Goal: Task Accomplishment & Management: Use online tool/utility

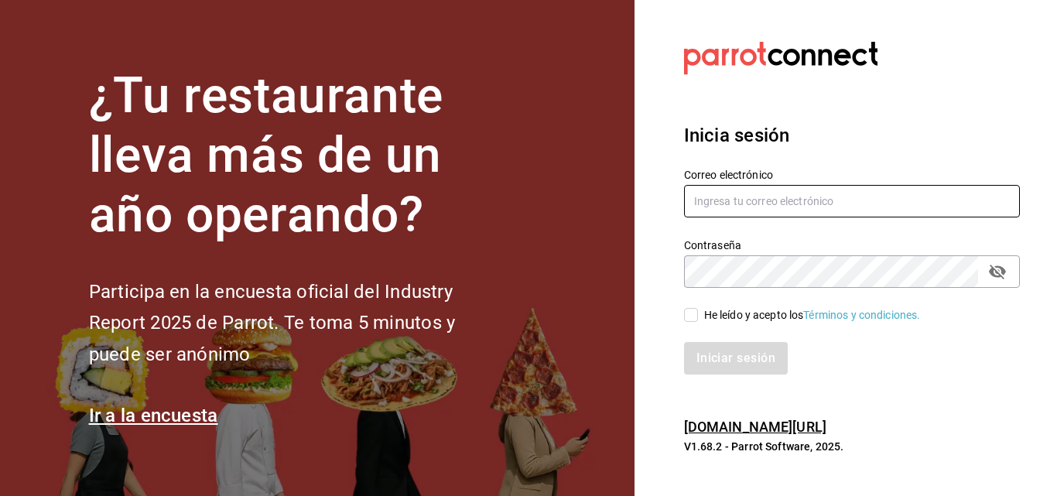
click at [781, 209] on input "text" at bounding box center [852, 201] width 336 height 33
type input "[EMAIL_ADDRESS][DOMAIN_NAME]"
click at [719, 317] on div "He leído y acepto los Términos y condiciones." at bounding box center [812, 315] width 217 height 16
click at [698, 317] on input "He leído y acepto los Términos y condiciones." at bounding box center [691, 315] width 14 height 14
checkbox input "true"
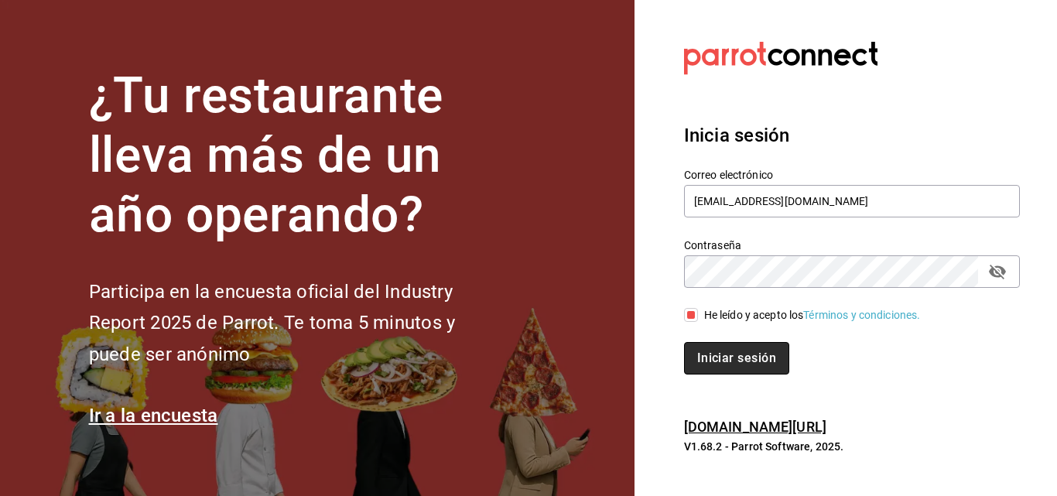
click at [720, 353] on button "Iniciar sesión" at bounding box center [736, 358] width 105 height 33
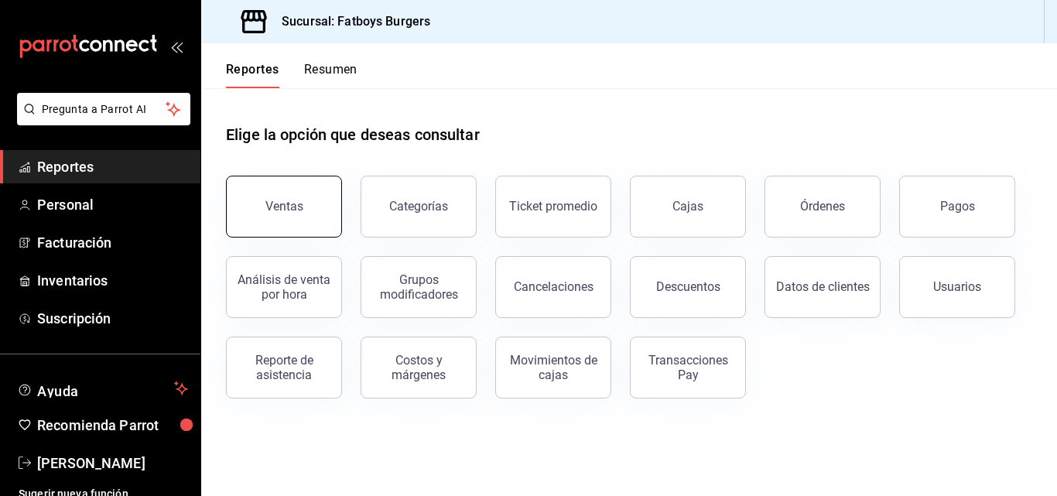
click at [276, 194] on button "Ventas" at bounding box center [284, 207] width 116 height 62
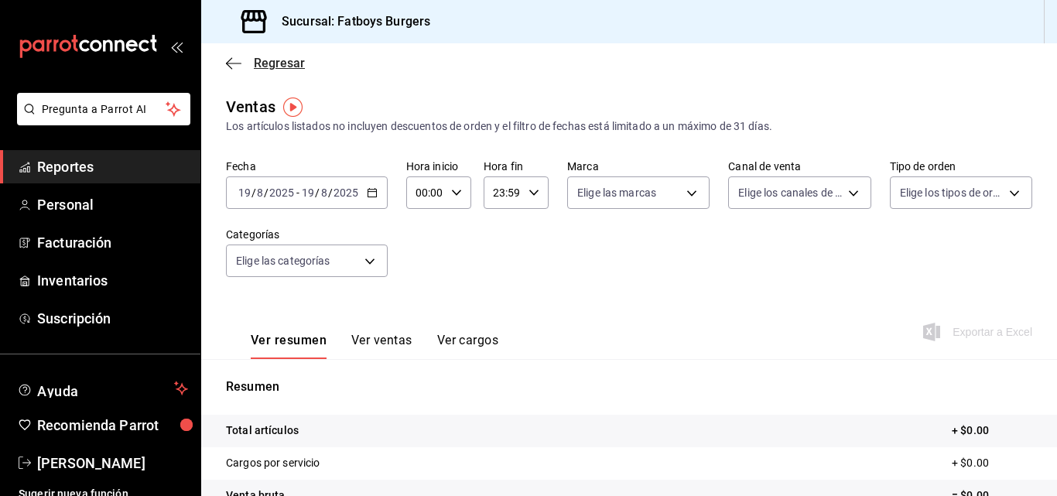
click at [231, 60] on icon "button" at bounding box center [233, 63] width 15 height 14
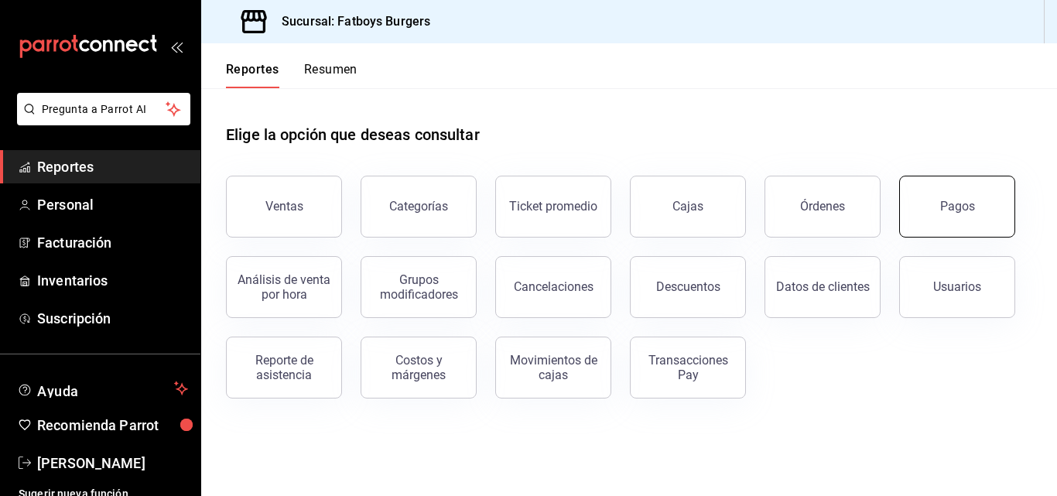
click at [939, 224] on button "Pagos" at bounding box center [957, 207] width 116 height 62
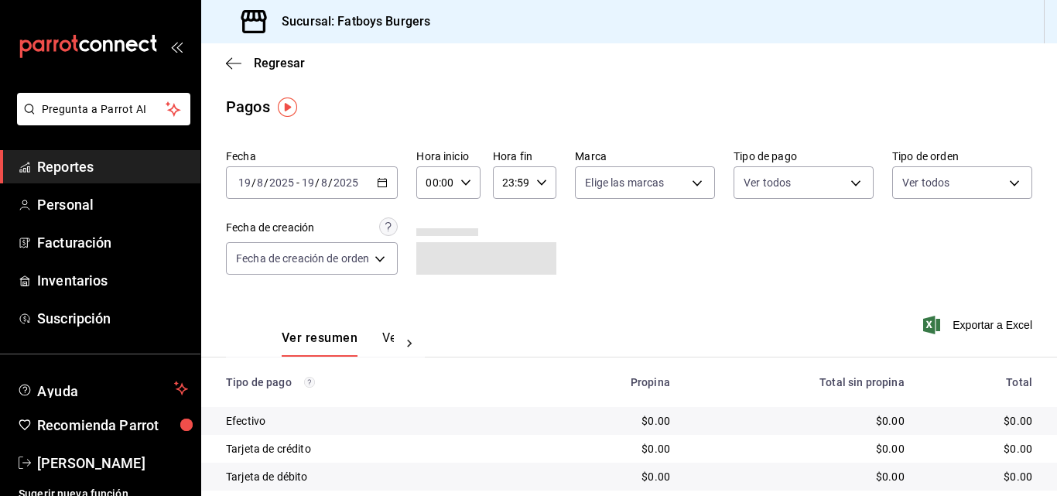
click at [385, 185] on icon "button" at bounding box center [382, 182] width 11 height 11
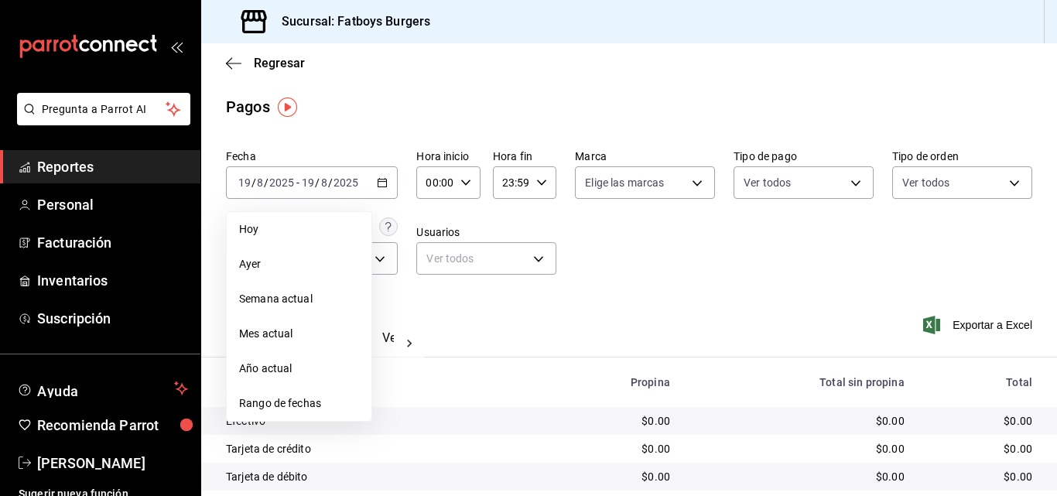
click at [303, 413] on li "Rango de fechas" at bounding box center [299, 403] width 145 height 35
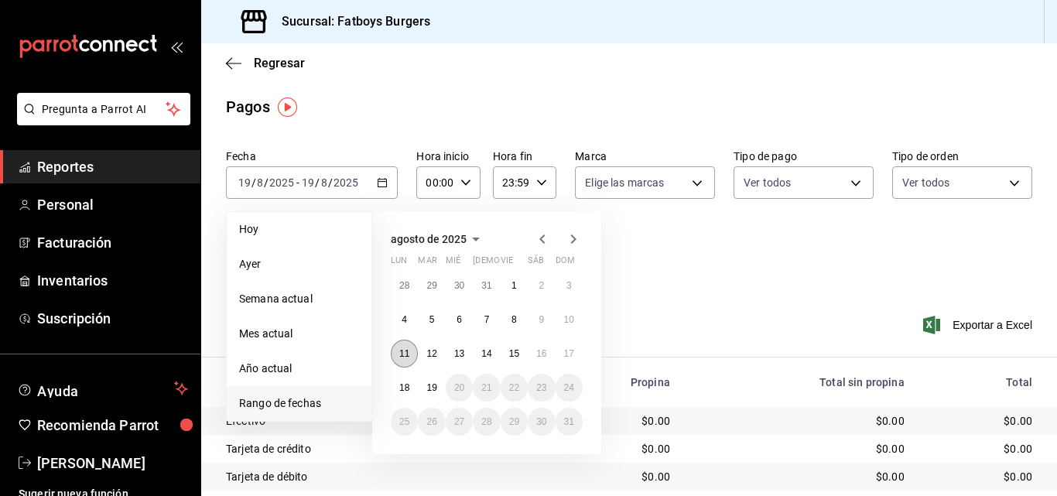
click at [414, 357] on button "11" at bounding box center [404, 354] width 27 height 28
click at [566, 359] on abbr "17" at bounding box center [569, 353] width 10 height 11
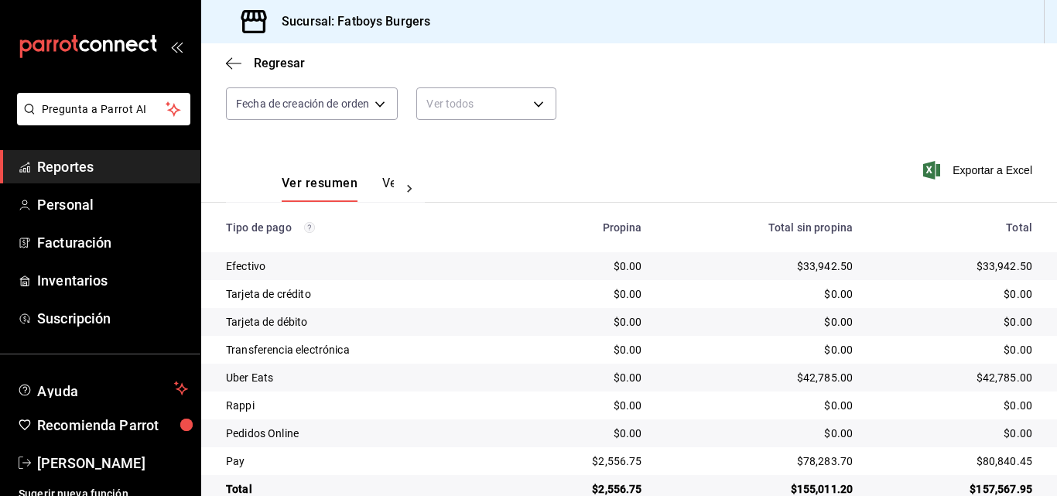
scroll to position [187, 0]
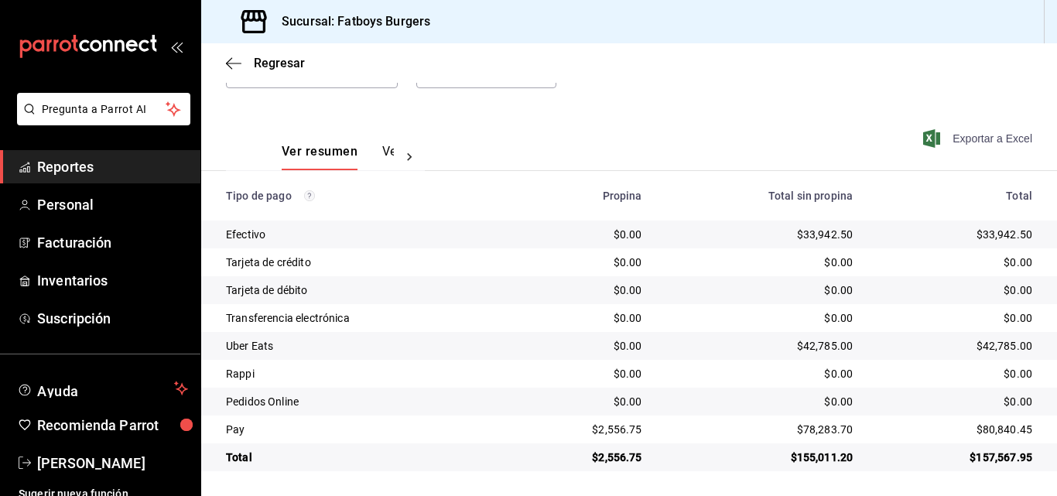
click at [955, 133] on span "Exportar a Excel" at bounding box center [979, 138] width 106 height 19
click at [240, 63] on icon "button" at bounding box center [233, 63] width 15 height 1
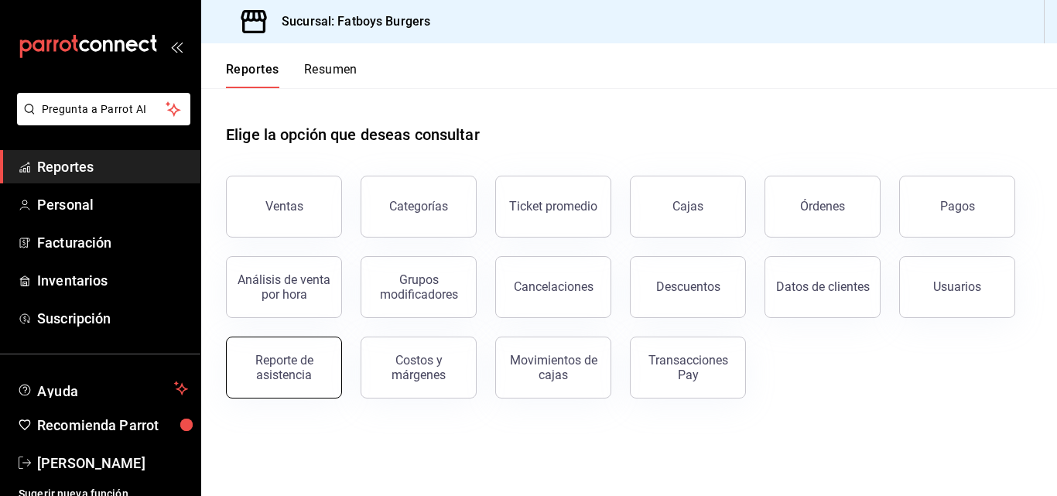
click at [334, 368] on button "Reporte de asistencia" at bounding box center [284, 368] width 116 height 62
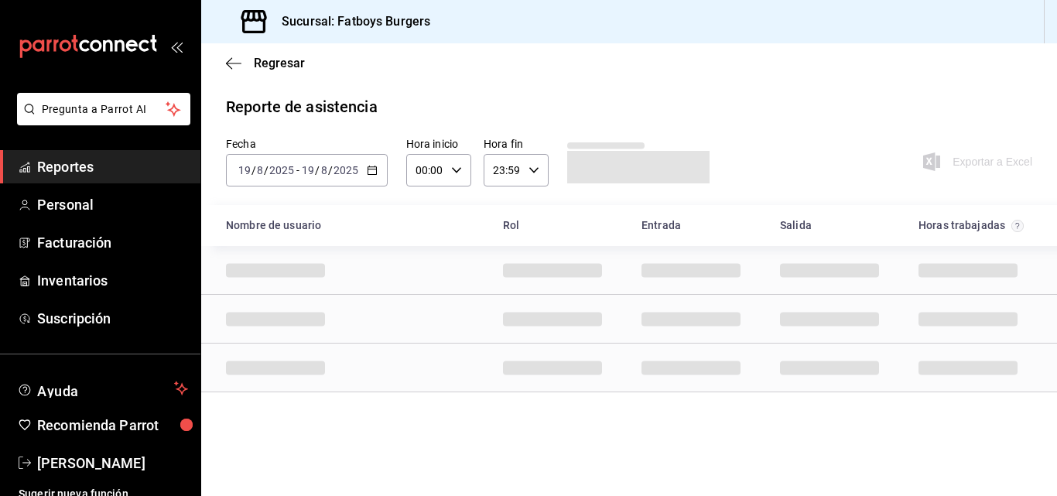
click at [370, 172] on icon "button" at bounding box center [372, 170] width 11 height 11
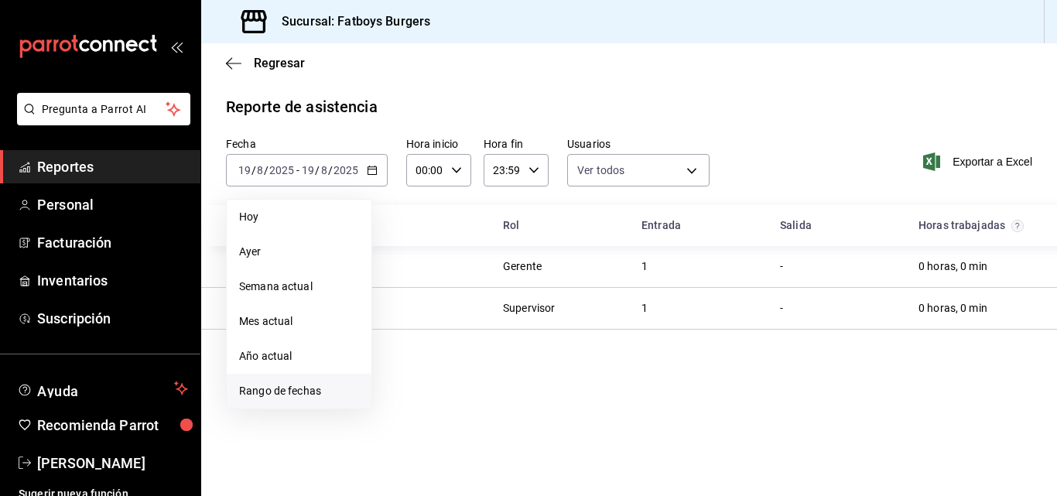
click at [308, 389] on span "Rango de fechas" at bounding box center [299, 391] width 120 height 16
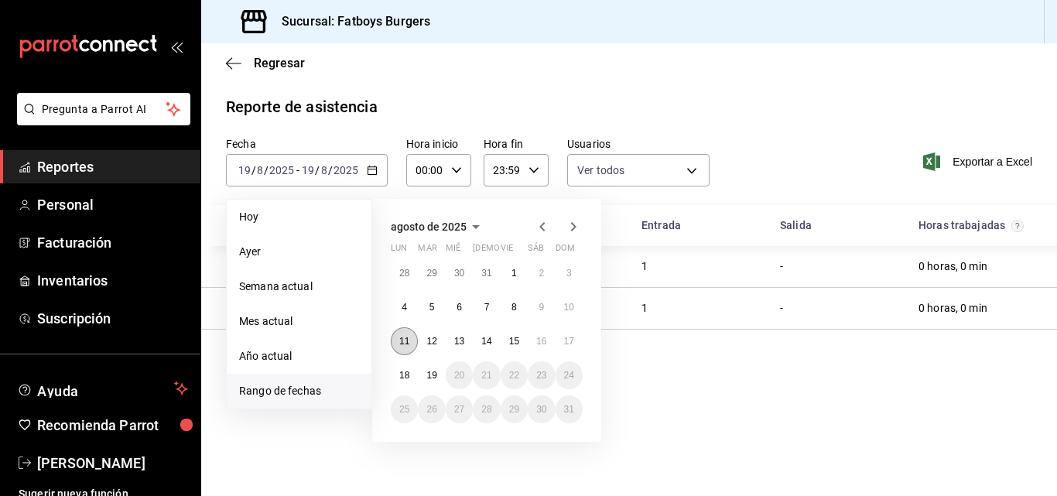
click at [413, 344] on button "11" at bounding box center [404, 341] width 27 height 28
click at [568, 348] on button "17" at bounding box center [569, 341] width 27 height 28
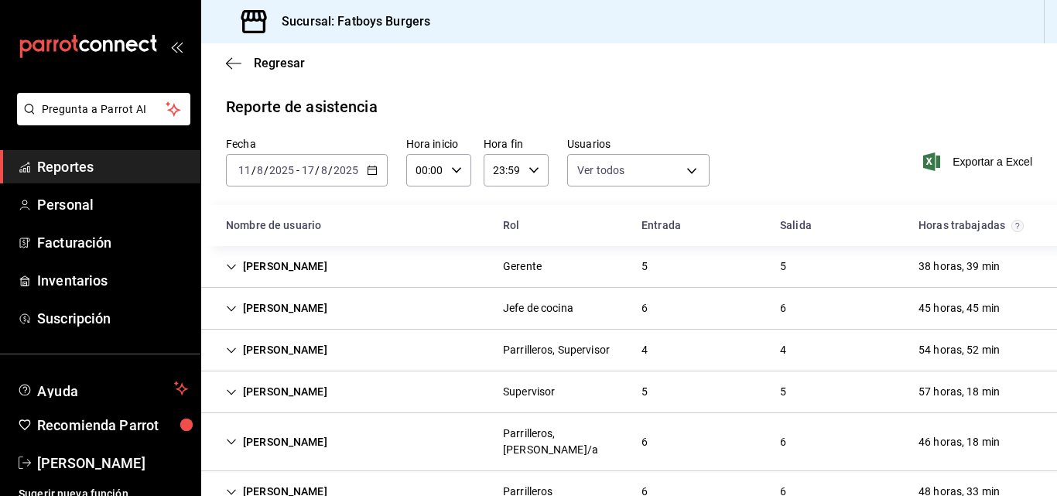
click at [303, 269] on div "[PERSON_NAME]" at bounding box center [277, 266] width 126 height 29
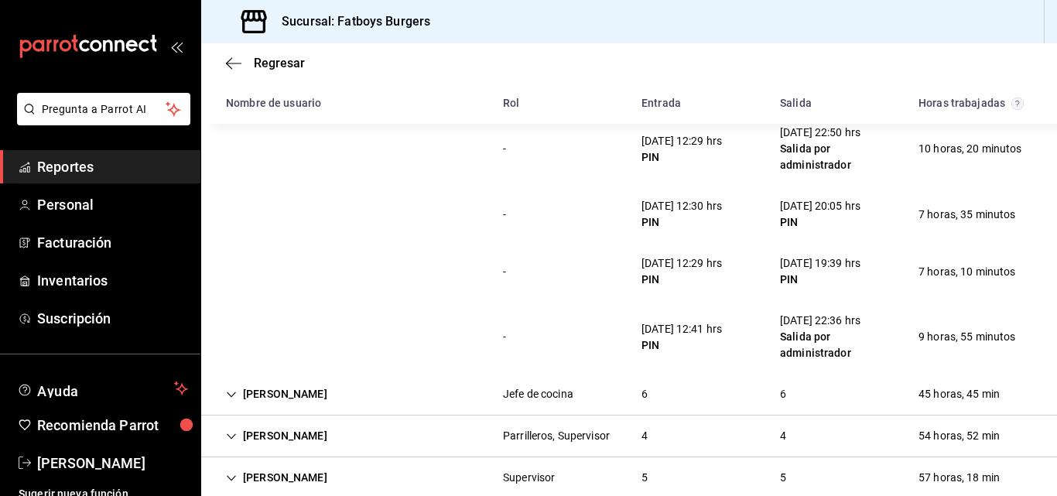
scroll to position [385, 0]
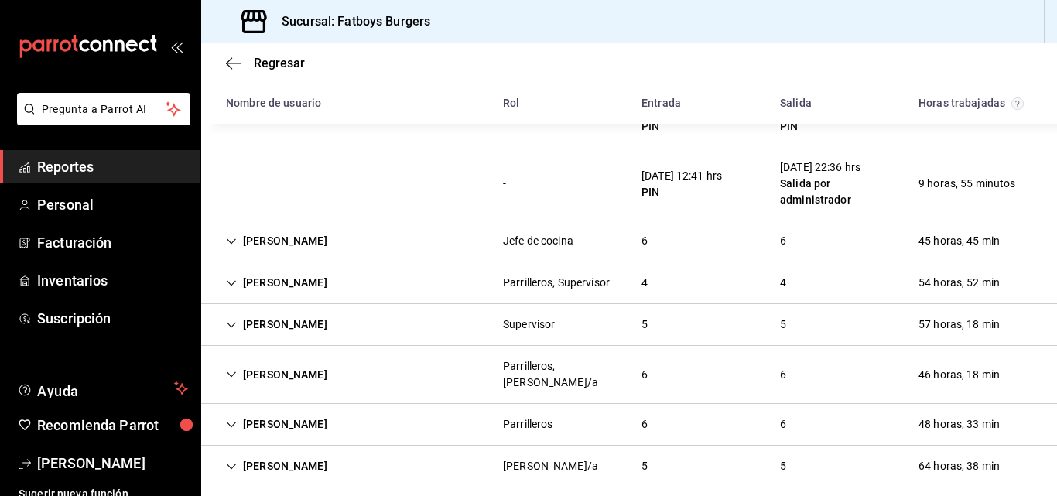
click at [230, 324] on icon "Cell" at bounding box center [231, 325] width 11 height 11
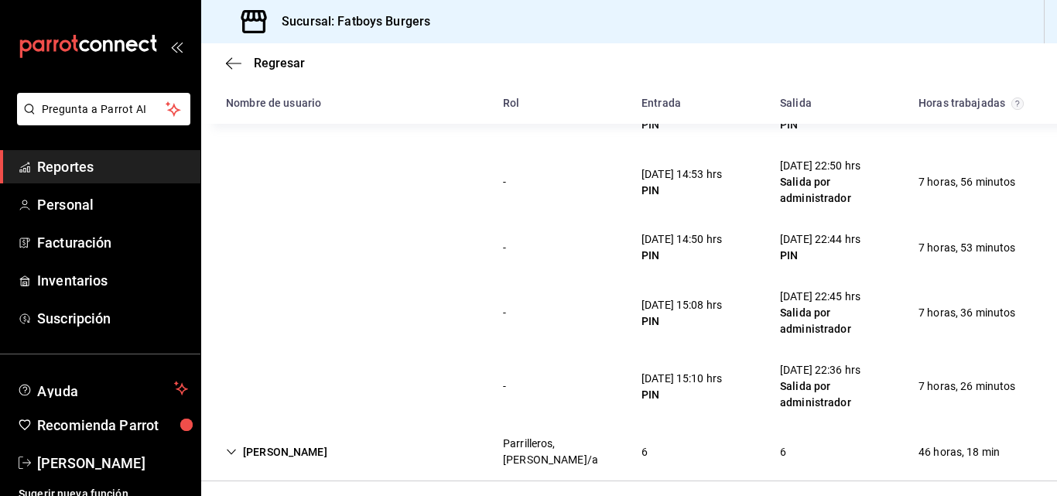
scroll to position [720, 0]
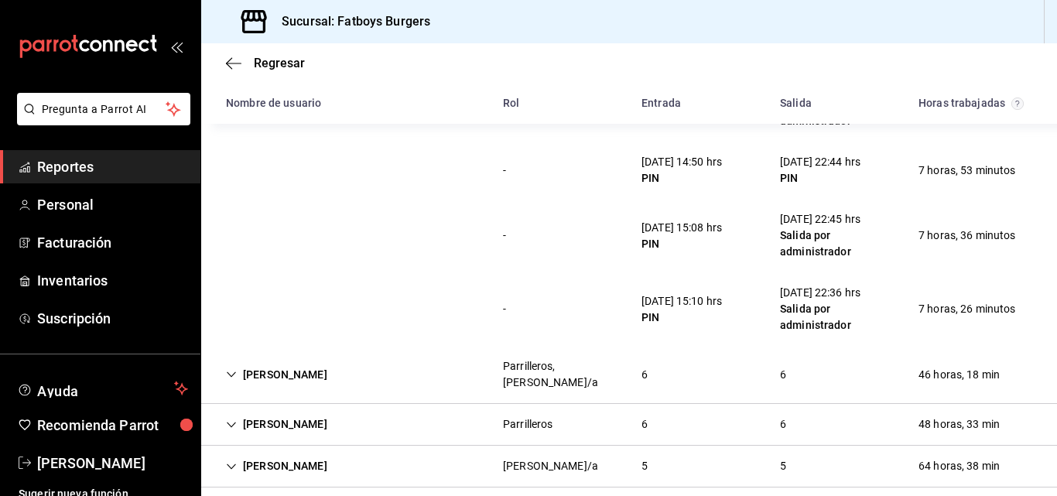
click at [313, 372] on div "[PERSON_NAME]" at bounding box center [277, 375] width 126 height 29
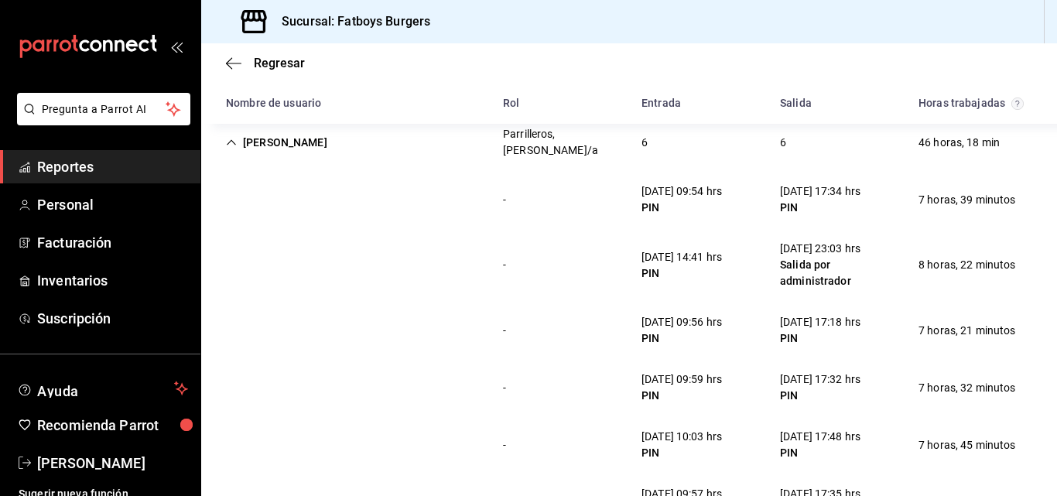
scroll to position [1079, 0]
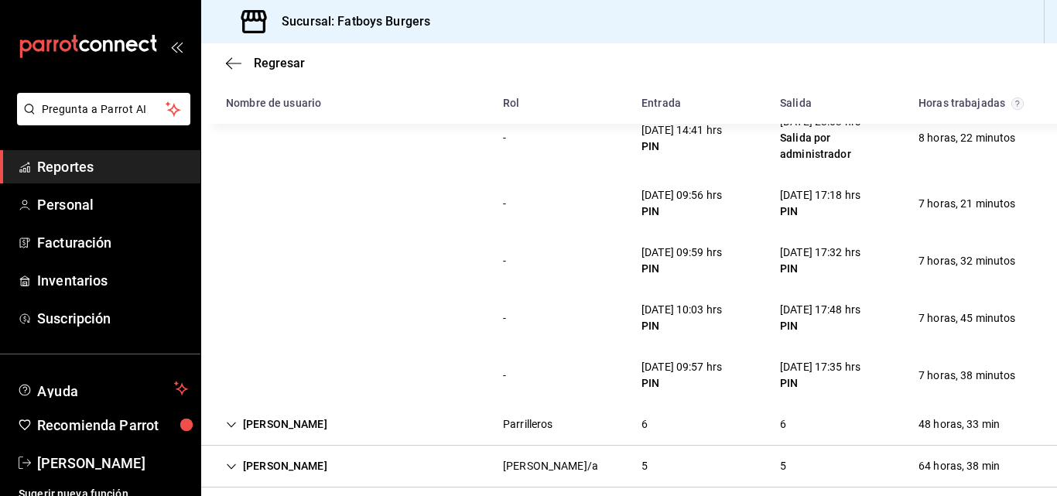
click at [305, 411] on div "[PERSON_NAME]" at bounding box center [277, 424] width 126 height 29
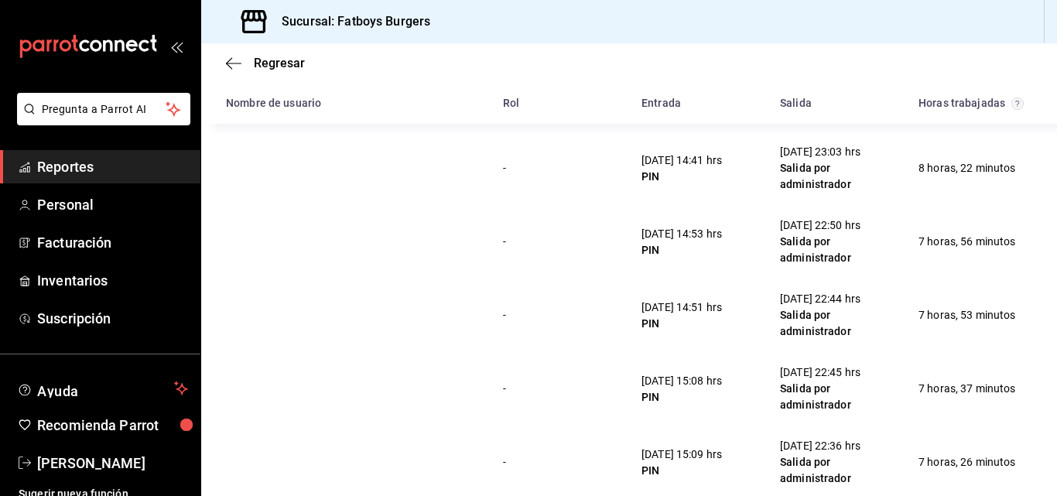
scroll to position [1519, 0]
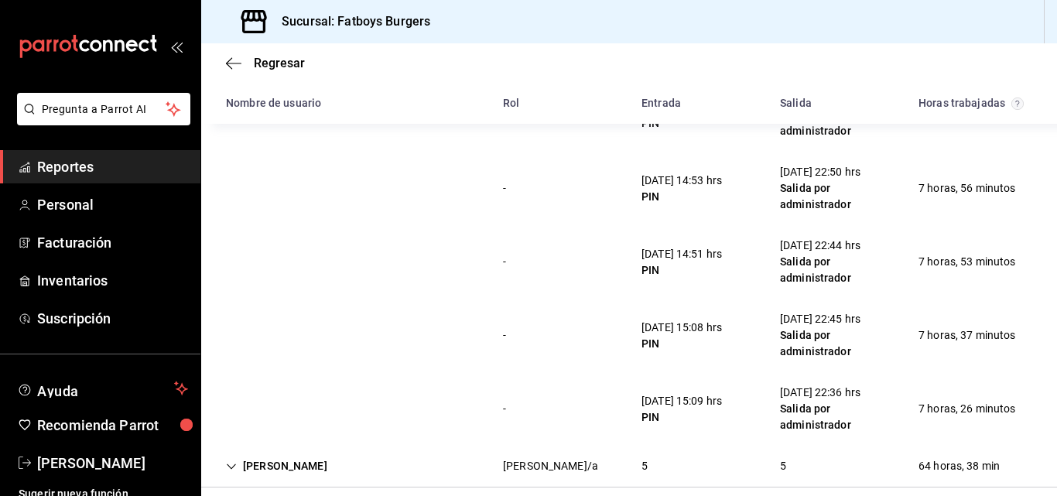
click at [329, 454] on div "[PERSON_NAME]" at bounding box center [277, 466] width 126 height 29
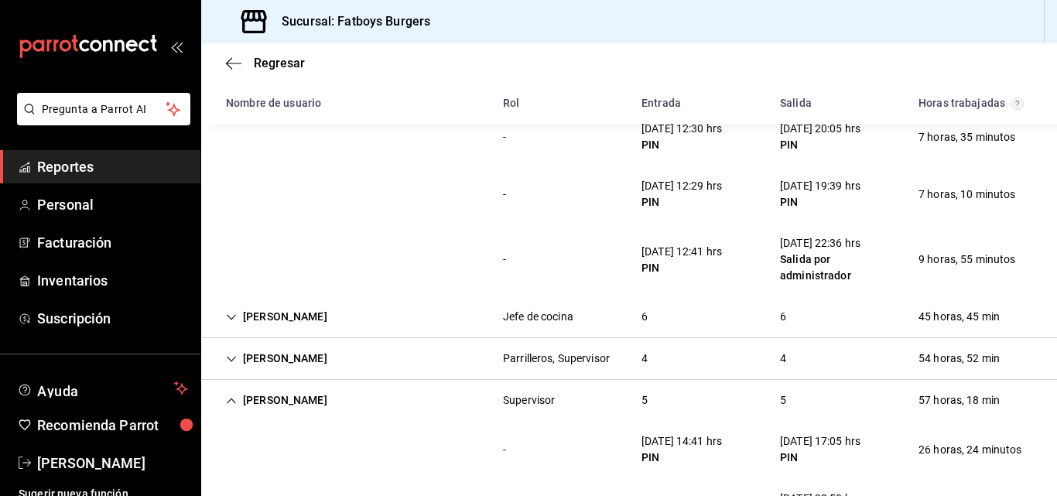
scroll to position [387, 0]
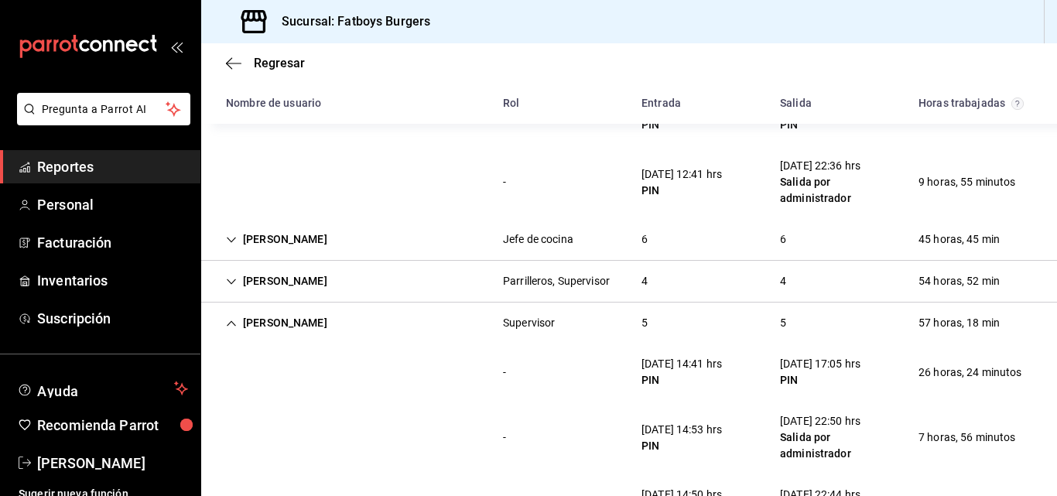
click at [286, 241] on div "[PERSON_NAME]" at bounding box center [277, 239] width 126 height 29
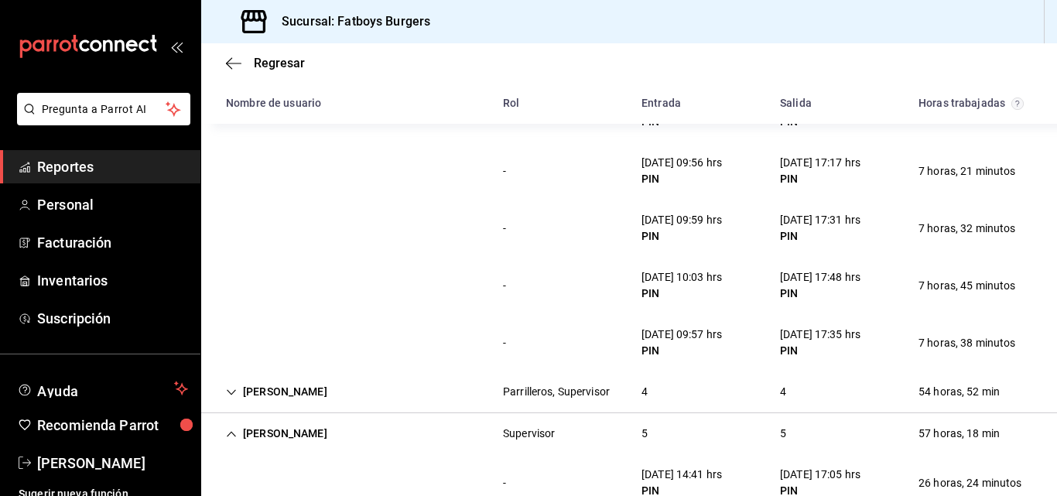
scroll to position [697, 0]
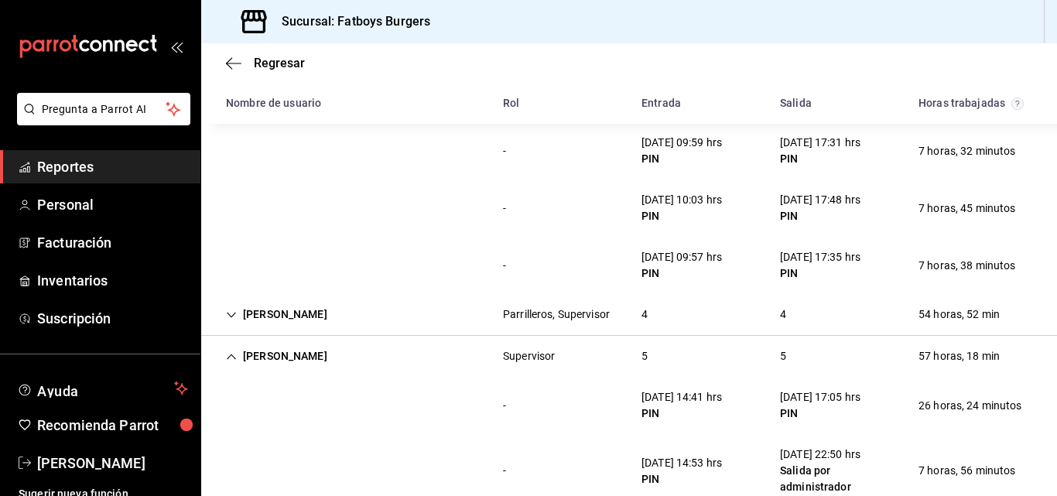
click at [258, 310] on div "[PERSON_NAME]" at bounding box center [277, 314] width 126 height 29
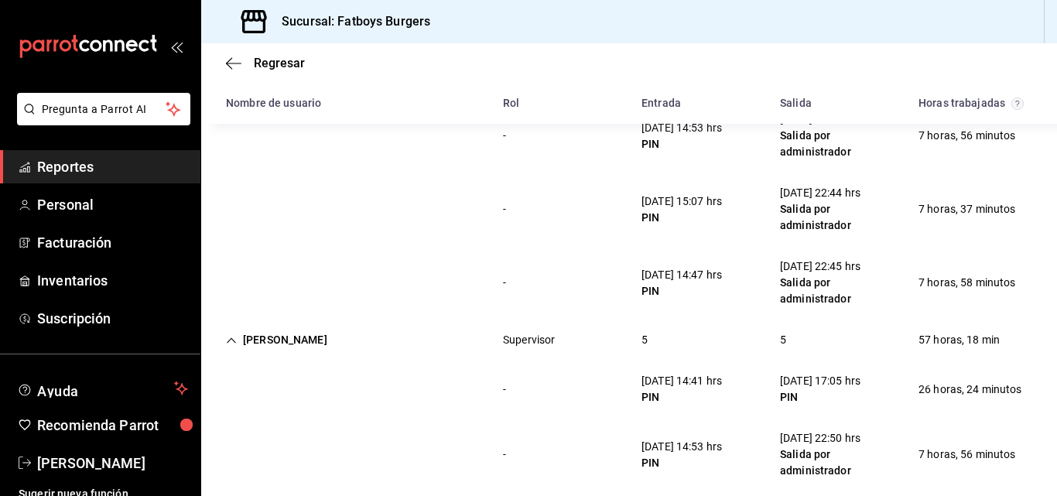
scroll to position [1238, 0]
